Goal: Task Accomplishment & Management: Use online tool/utility

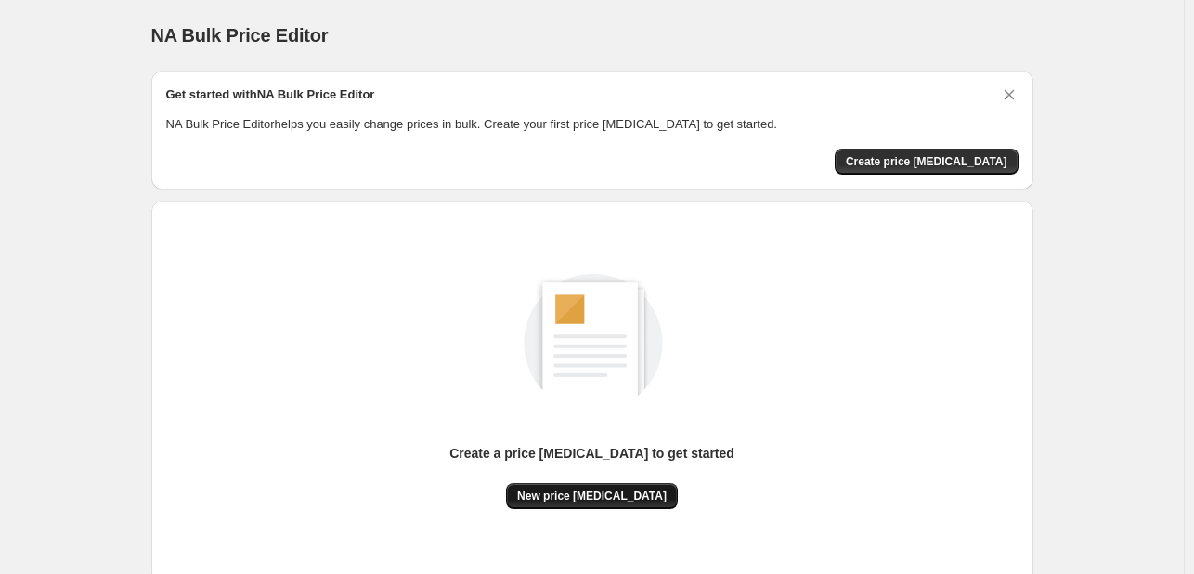
click at [598, 499] on span "New price [MEDICAL_DATA]" at bounding box center [591, 495] width 149 height 15
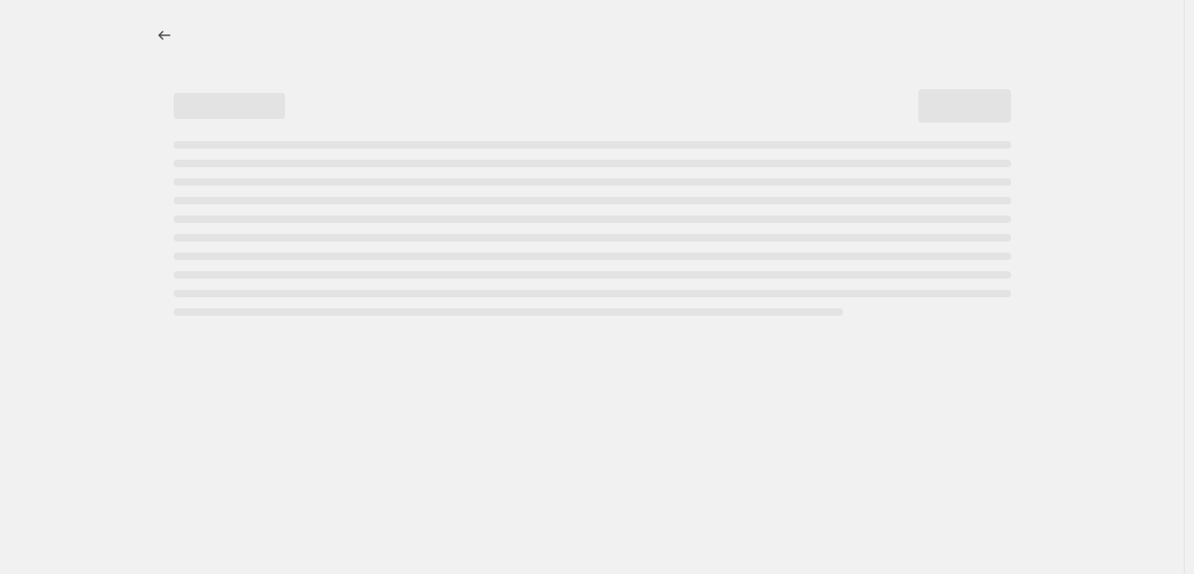
select select "percentage"
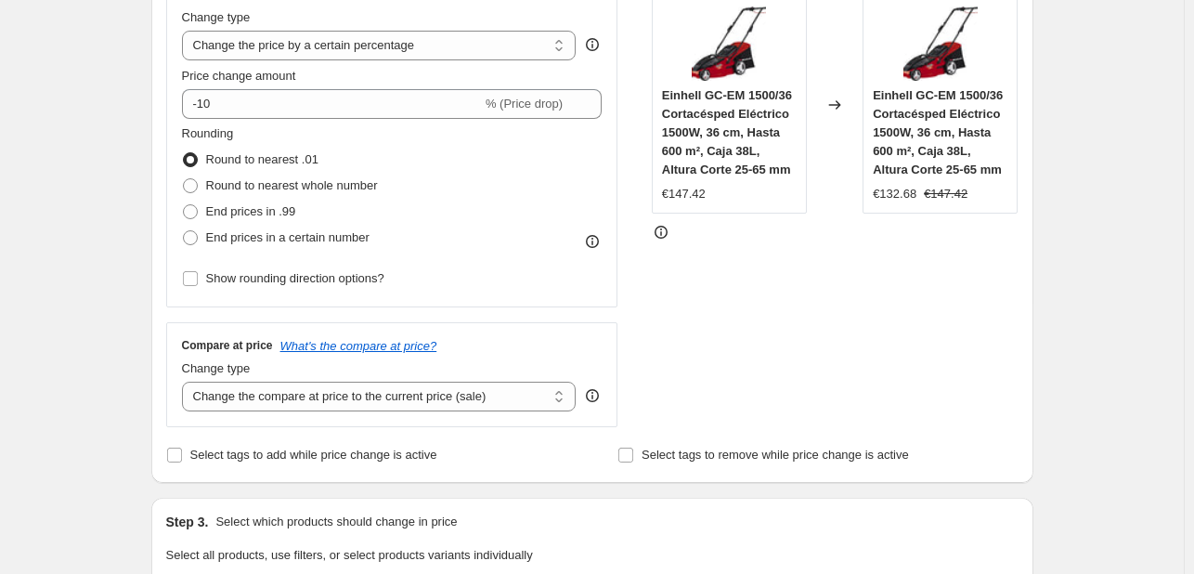
scroll to position [371, 0]
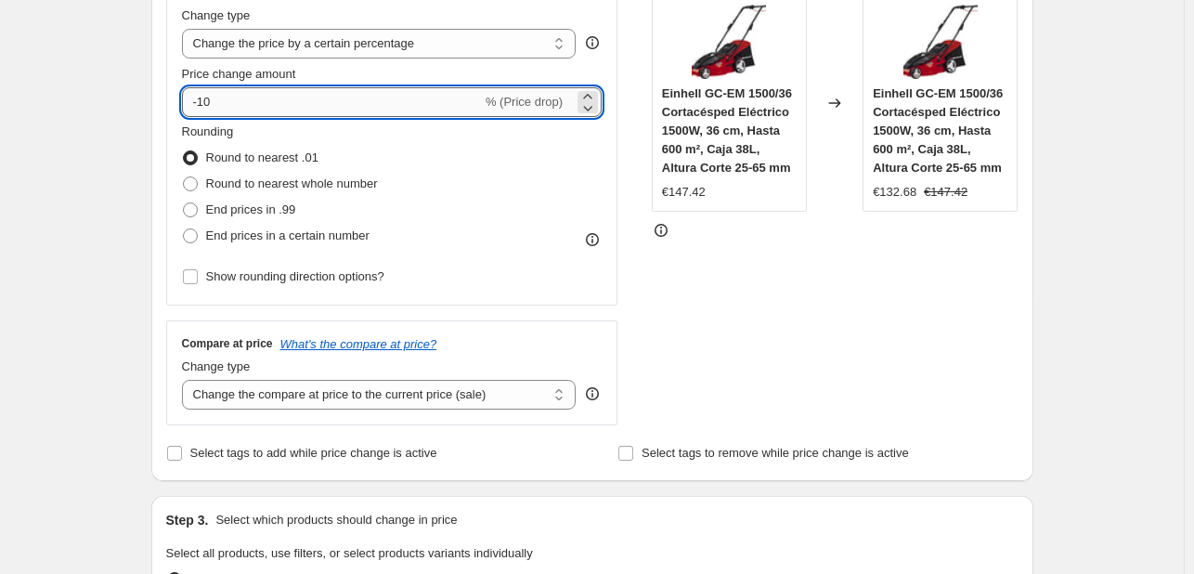
click at [395, 103] on input "-10" at bounding box center [332, 102] width 300 height 30
type input "-1"
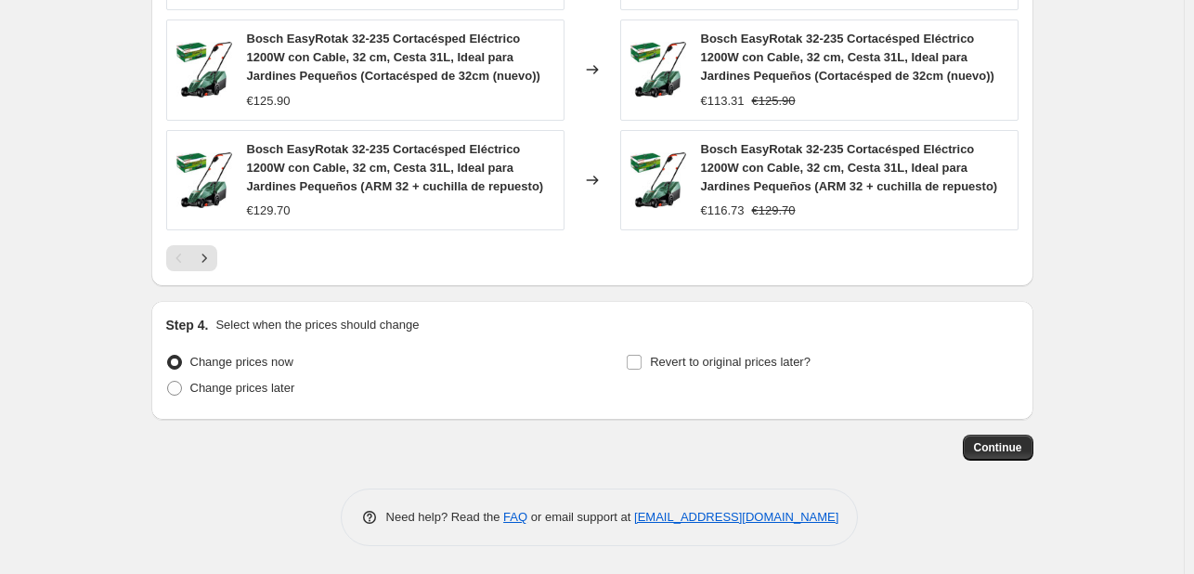
scroll to position [1422, 0]
type input "-25"
click at [1012, 458] on button "Continue" at bounding box center [998, 447] width 71 height 26
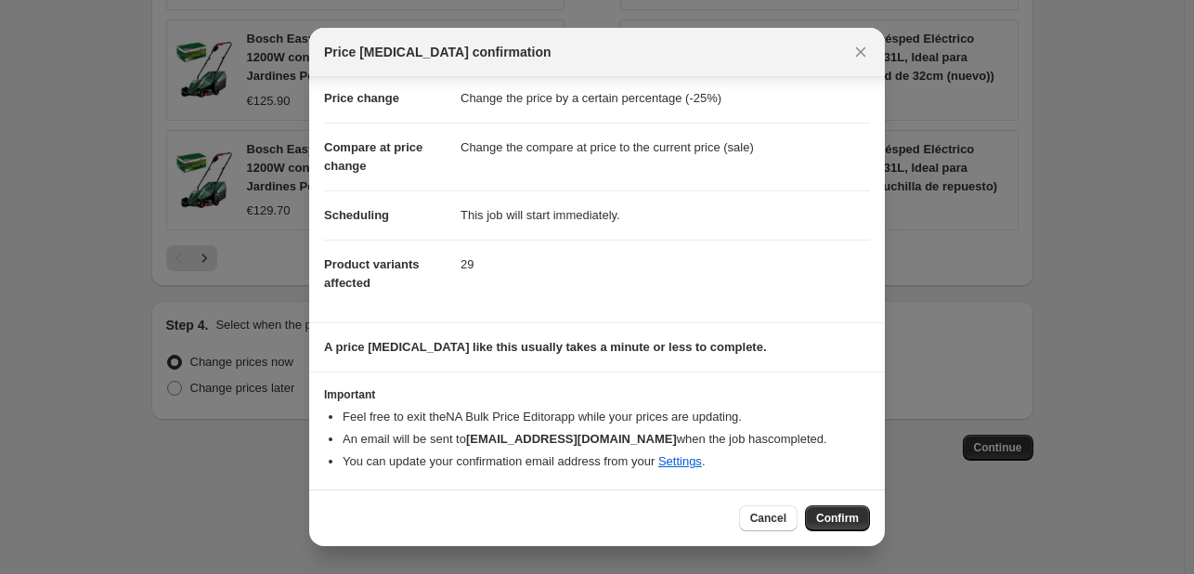
scroll to position [35, 0]
click at [822, 514] on span "Confirm" at bounding box center [837, 518] width 43 height 15
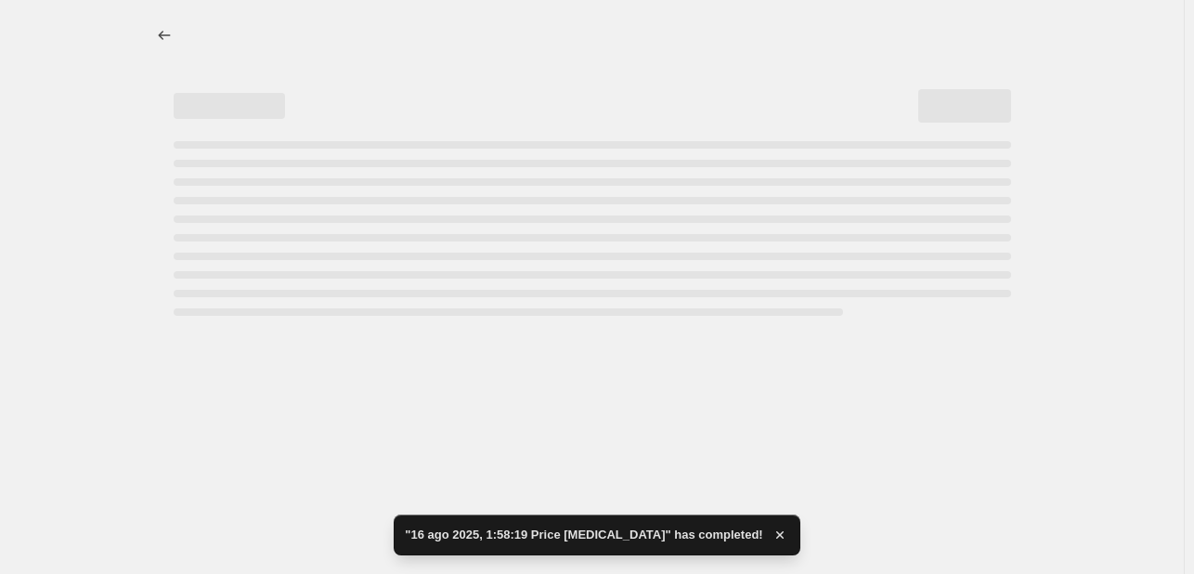
select select "percentage"
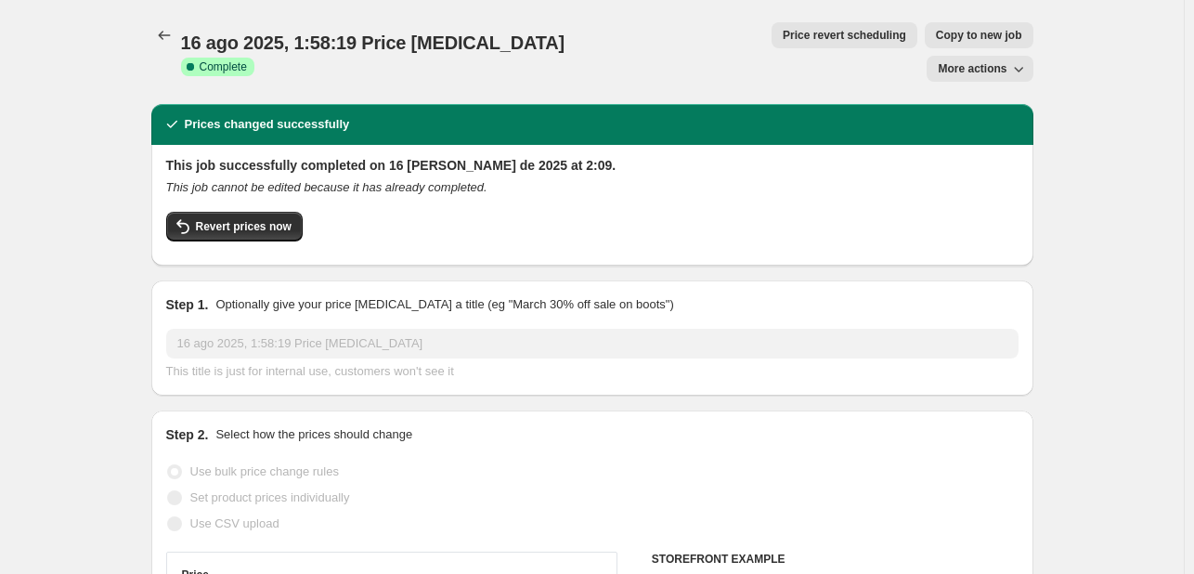
click at [1160, 0] on html "Home Settings Plans Skip to content 16 ago 2025, 1:58:19 Price [MEDICAL_DATA]. …" at bounding box center [597, 287] width 1194 height 574
